Goal: Information Seeking & Learning: Check status

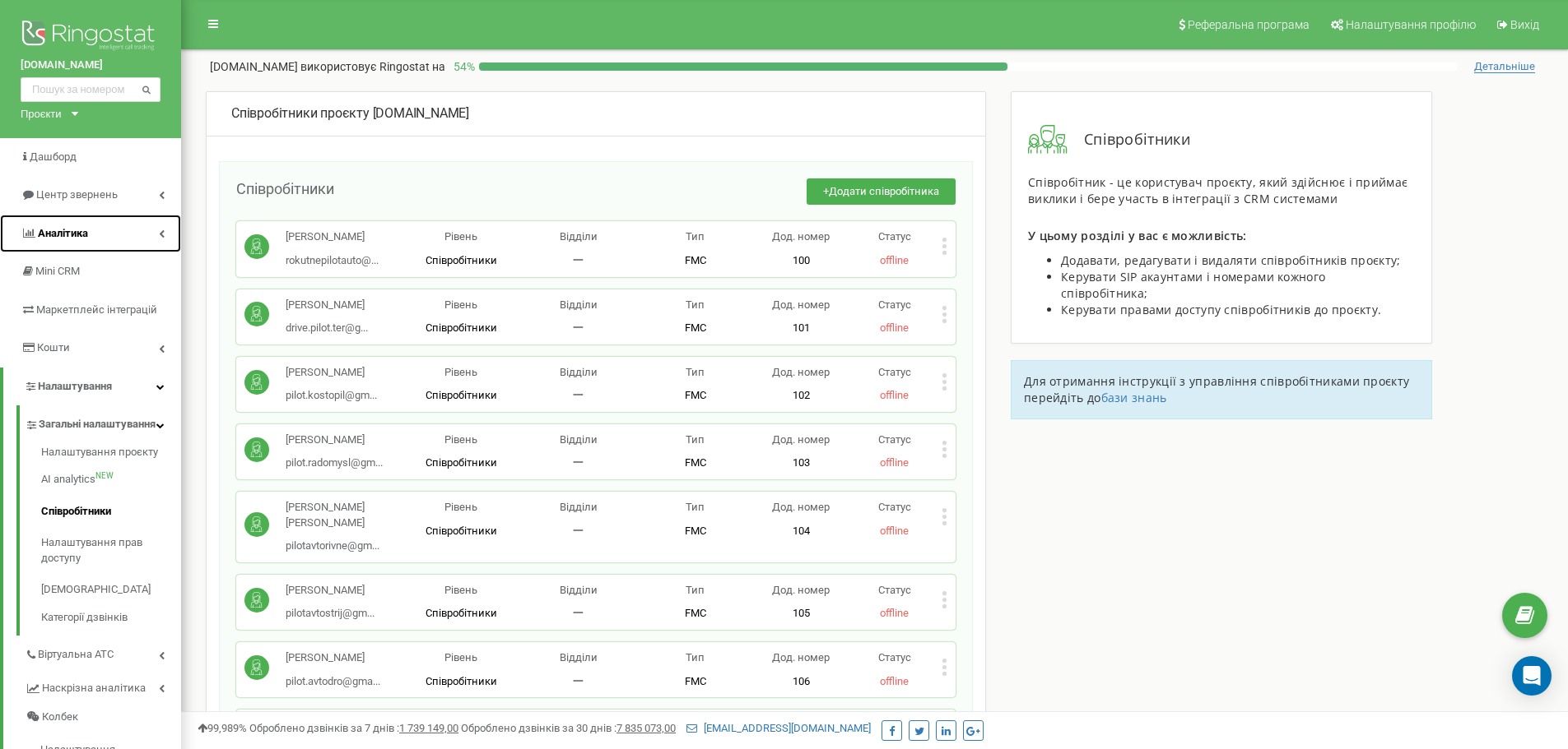
click at [120, 229] on link "Аналiтика" at bounding box center [90, 234] width 181 height 38
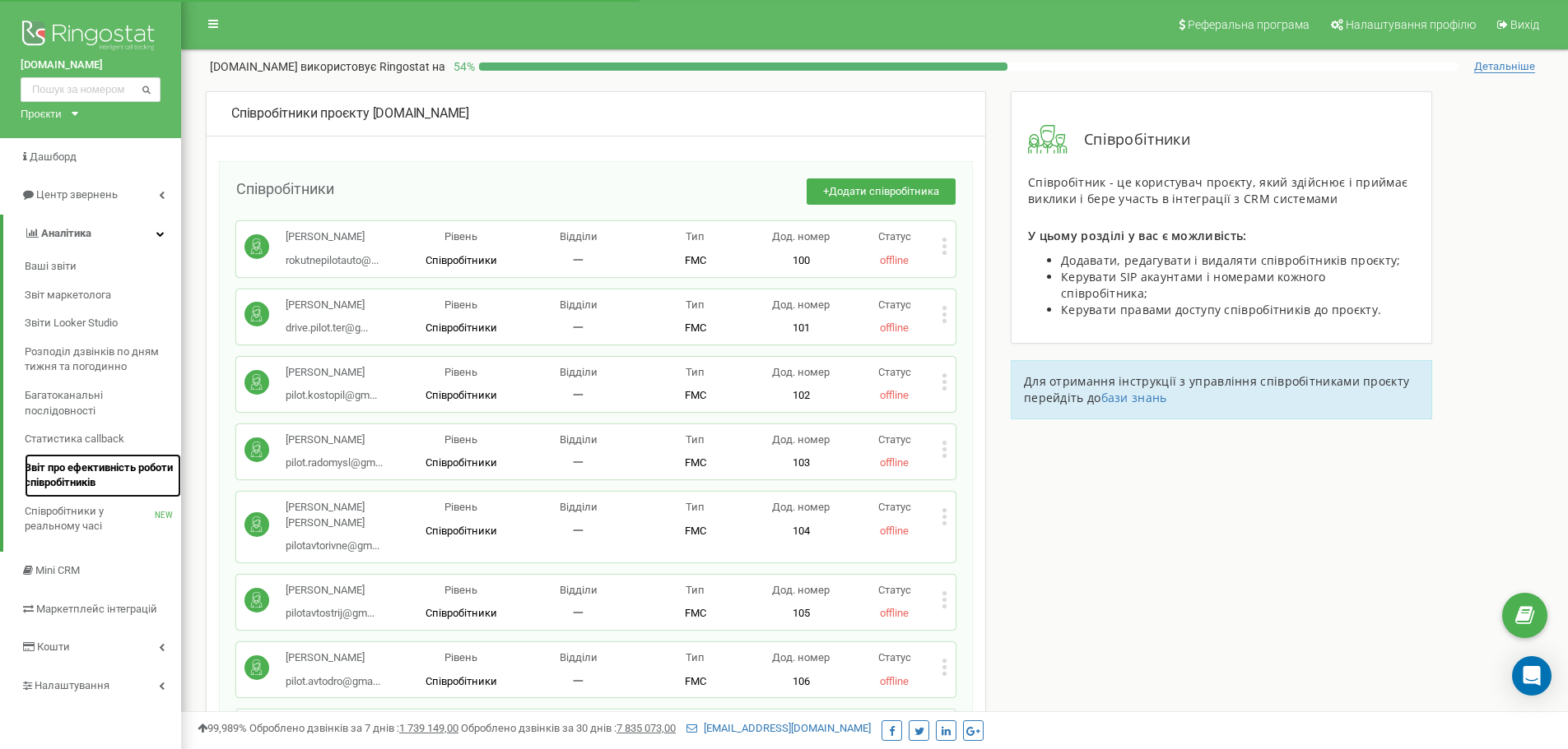
click at [117, 472] on span "Звіт про ефективність роботи співробітників" at bounding box center [99, 476] width 148 height 31
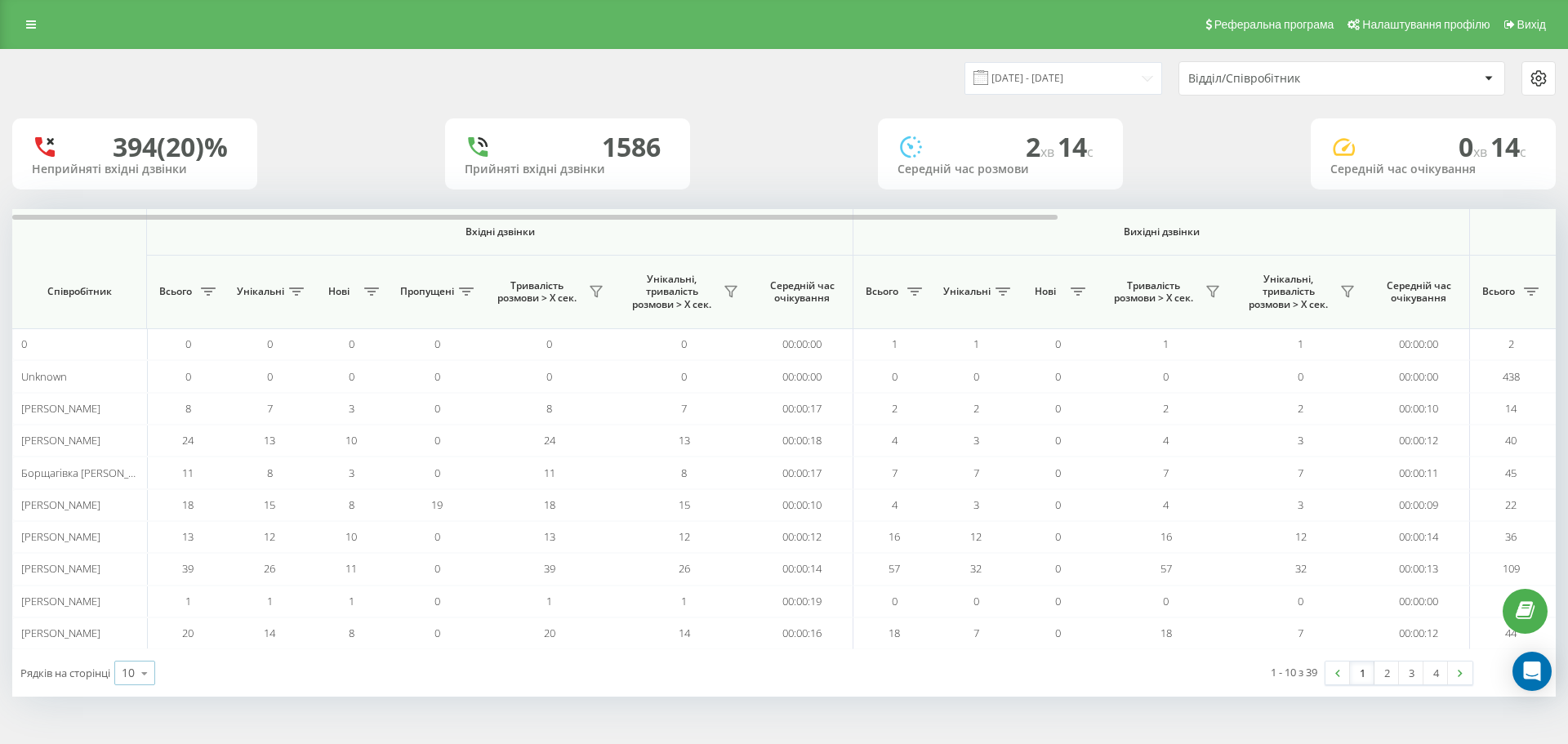
click at [129, 671] on div "10" at bounding box center [128, 674] width 13 height 17
click at [137, 651] on span "100" at bounding box center [132, 650] width 20 height 16
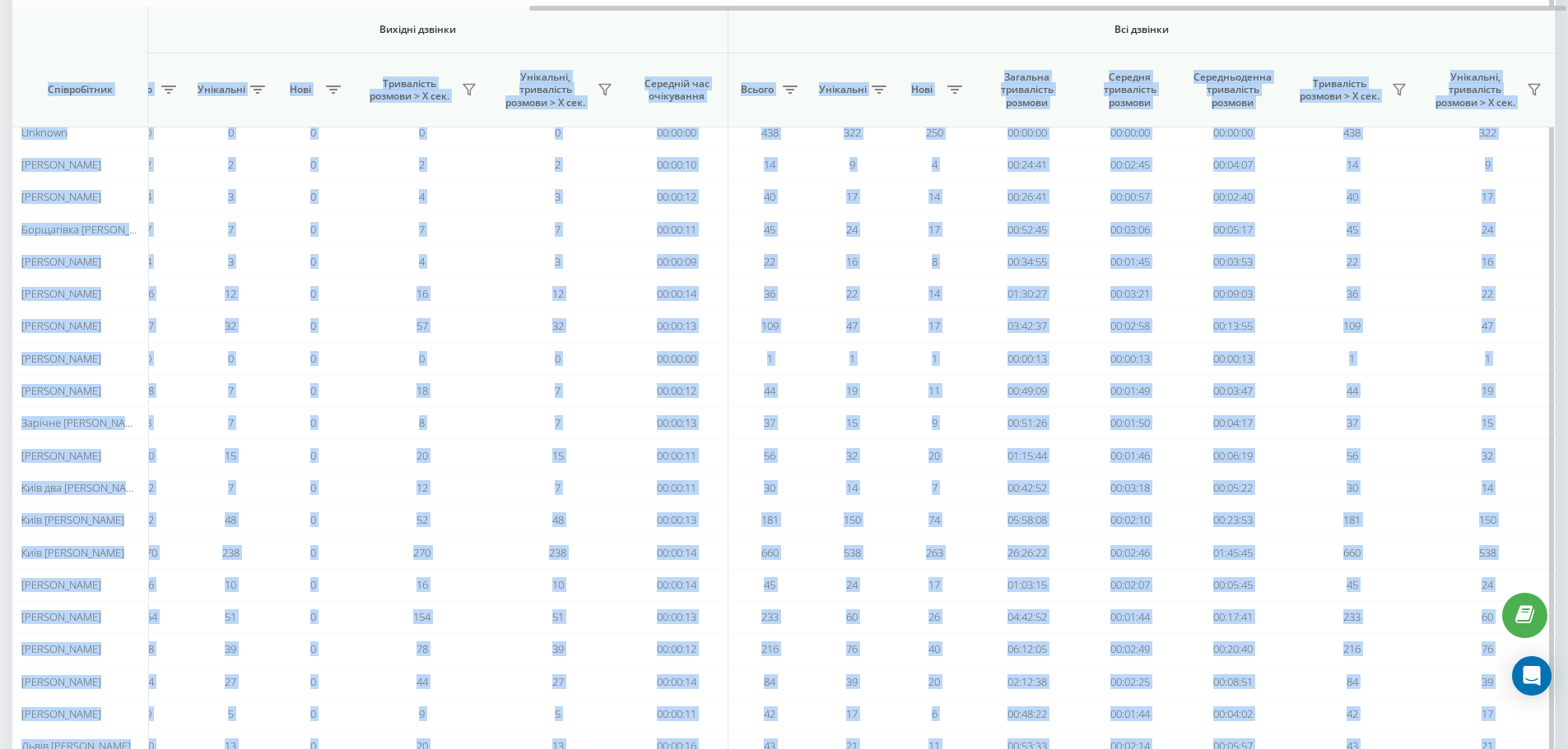
scroll to position [243, 0]
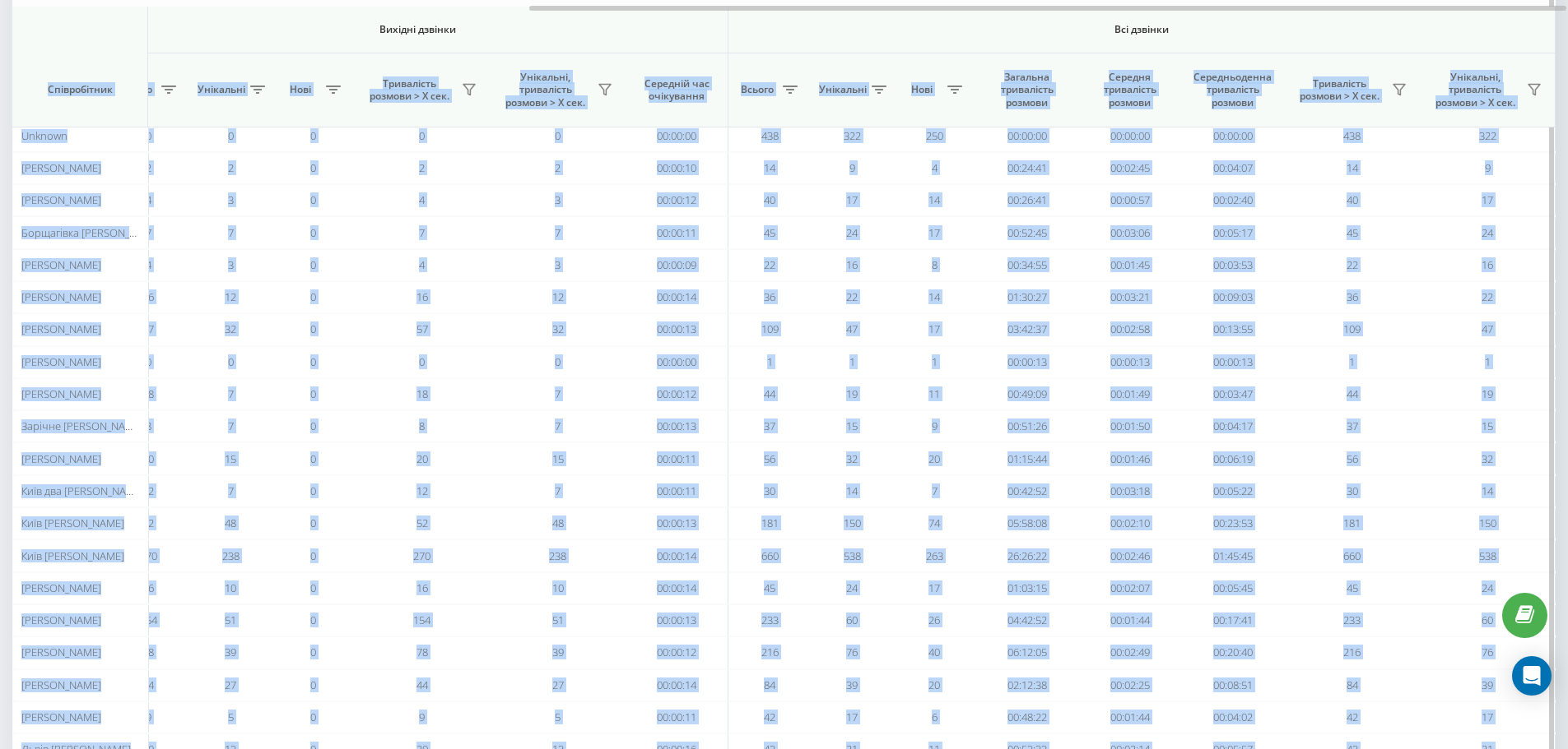
drag, startPoint x: 1035, startPoint y: 11, endPoint x: 1527, endPoint y: 49, distance: 493.5
click at [1525, 40] on div "Вхідні дзвінки Вихідні дзвінки Всі дзвінки Співробітник Всього Унікальні Нові П…" at bounding box center [784, 657] width 1543 height 1381
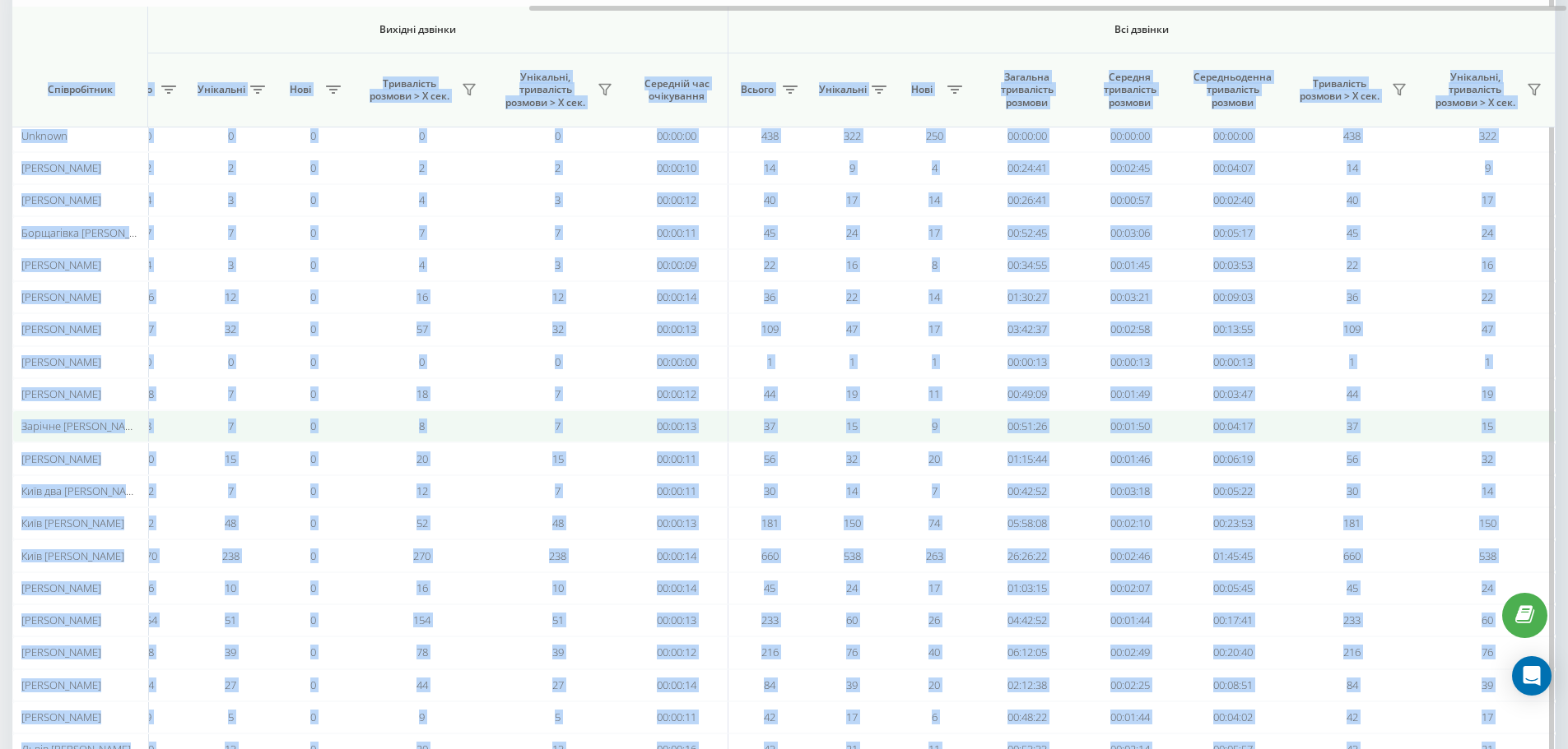
click at [1189, 416] on td "00:04:17" at bounding box center [1232, 427] width 103 height 32
